Goal: Task Accomplishment & Management: Manage account settings

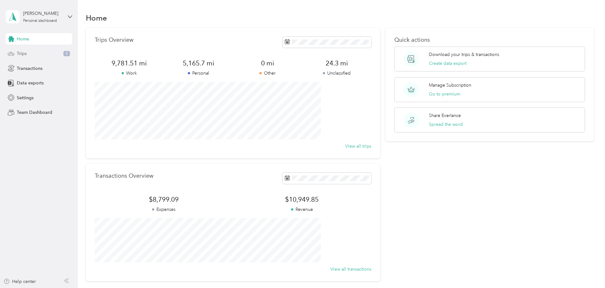
click at [35, 53] on div "Trips 5" at bounding box center [39, 53] width 66 height 11
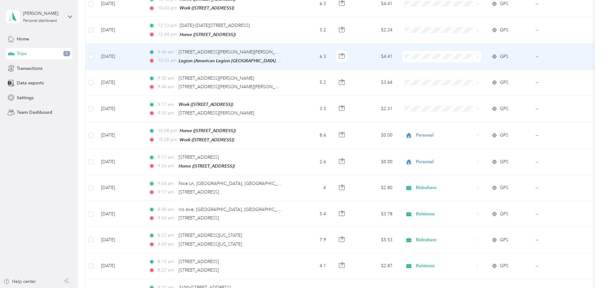
scroll to position [158, 0]
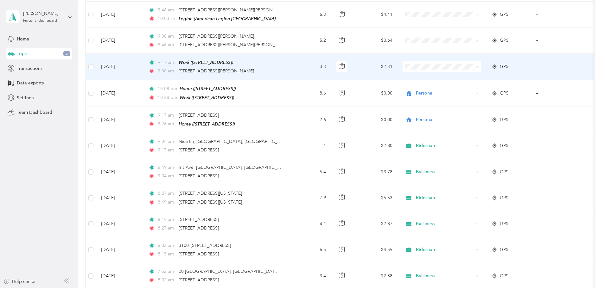
click at [469, 135] on li "Buisiness" at bounding box center [483, 132] width 78 height 11
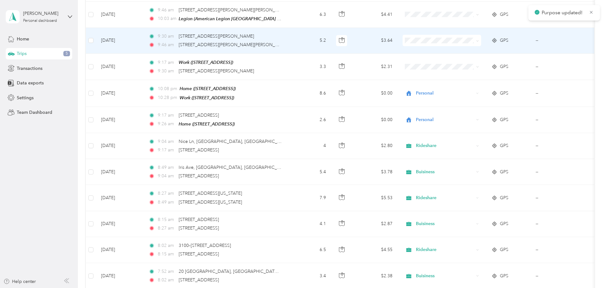
click at [470, 117] on span "Rideshare" at bounding box center [489, 117] width 59 height 7
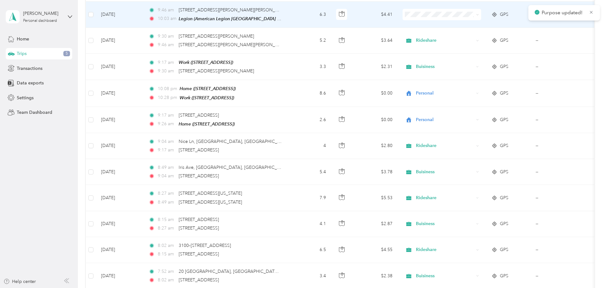
click at [468, 38] on li "Personal" at bounding box center [483, 35] width 78 height 11
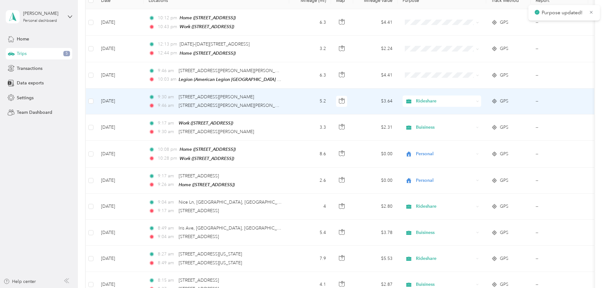
scroll to position [95, 0]
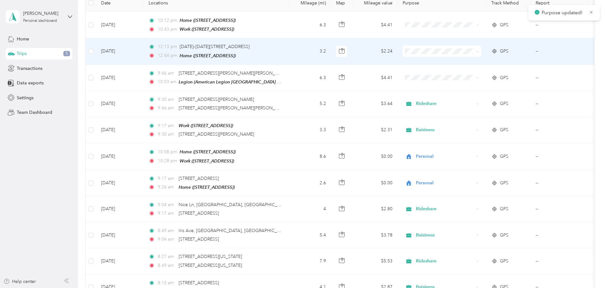
click at [459, 47] on span at bounding box center [441, 51] width 78 height 11
click at [467, 73] on span "Personal" at bounding box center [489, 72] width 59 height 7
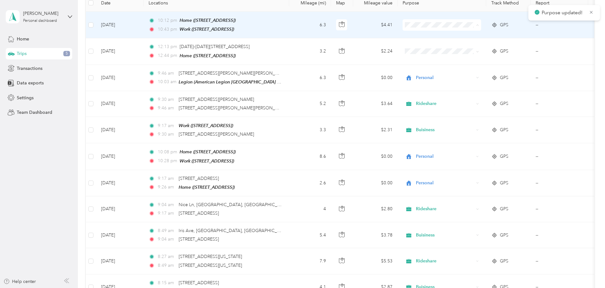
click at [468, 49] on span "Personal" at bounding box center [489, 47] width 59 height 7
click at [470, 44] on span "Personal" at bounding box center [489, 47] width 59 height 7
